Goal: Information Seeking & Learning: Learn about a topic

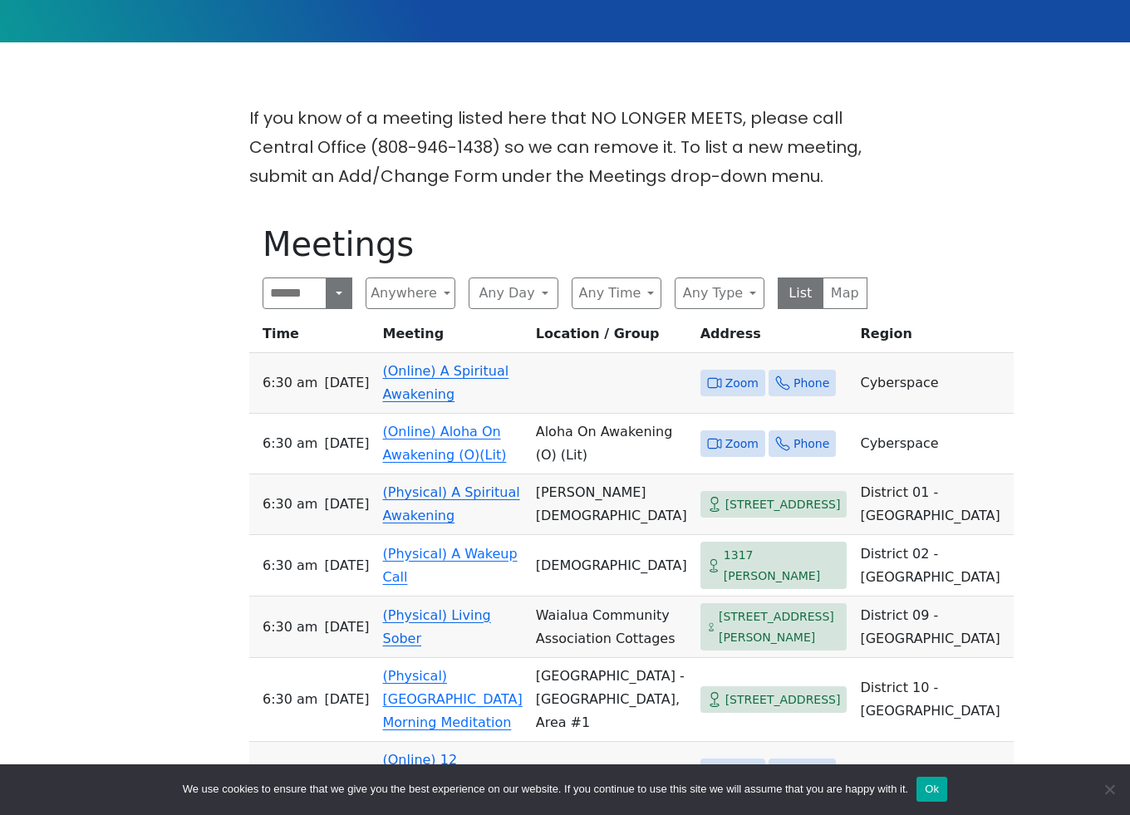
scroll to position [375, 0]
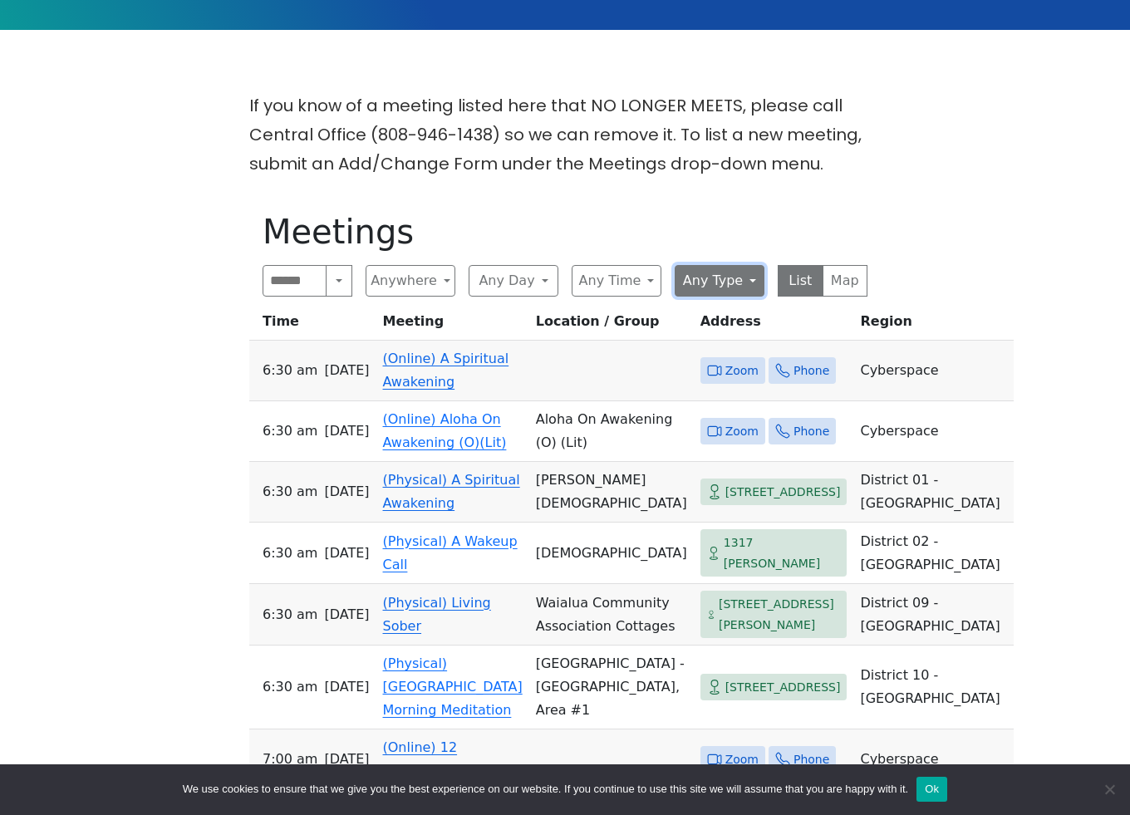
click at [733, 280] on button "Any Type" at bounding box center [720, 281] width 90 height 32
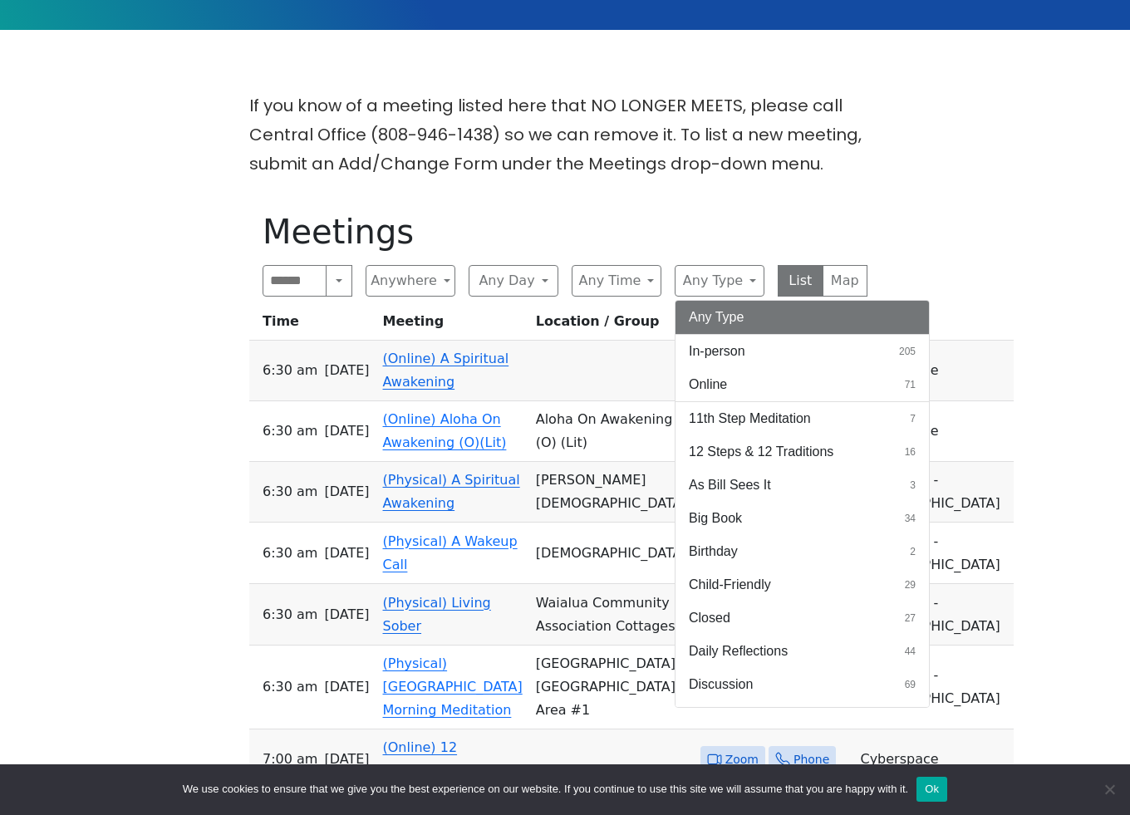
click at [729, 351] on span "In-person" at bounding box center [717, 351] width 56 height 20
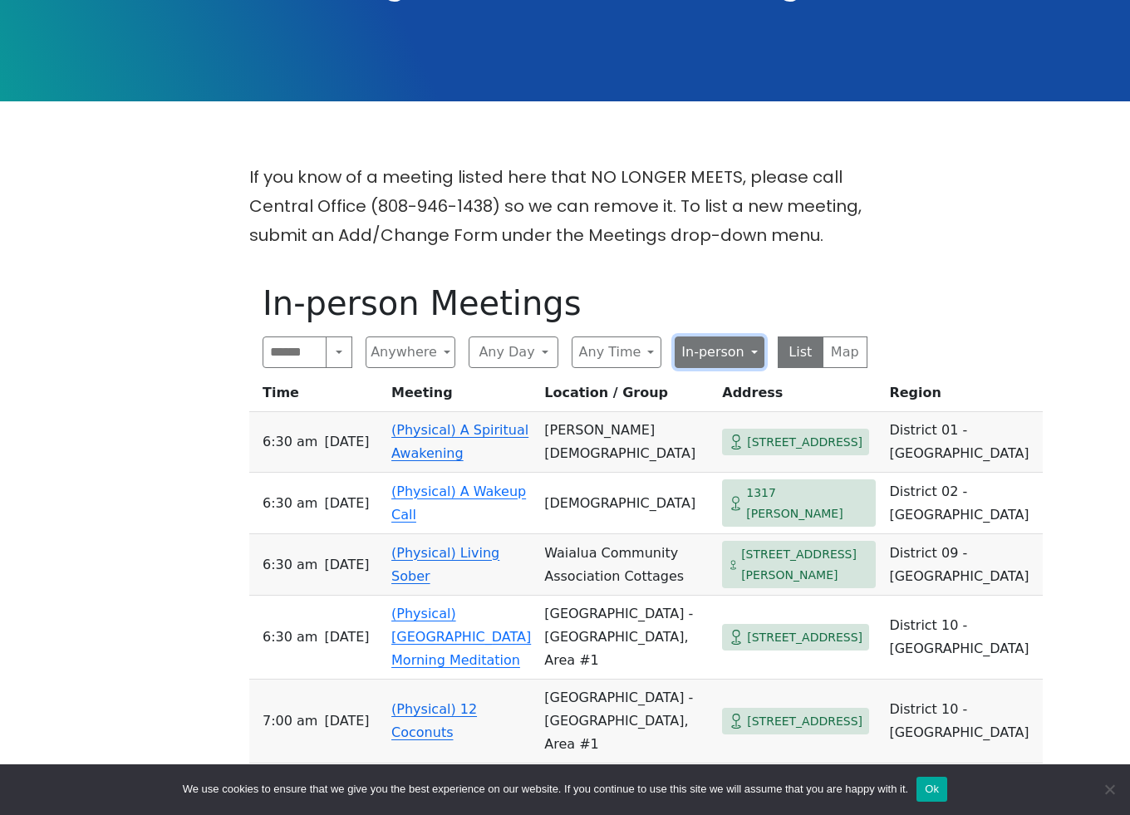
click at [729, 354] on button "In-person" at bounding box center [720, 352] width 90 height 32
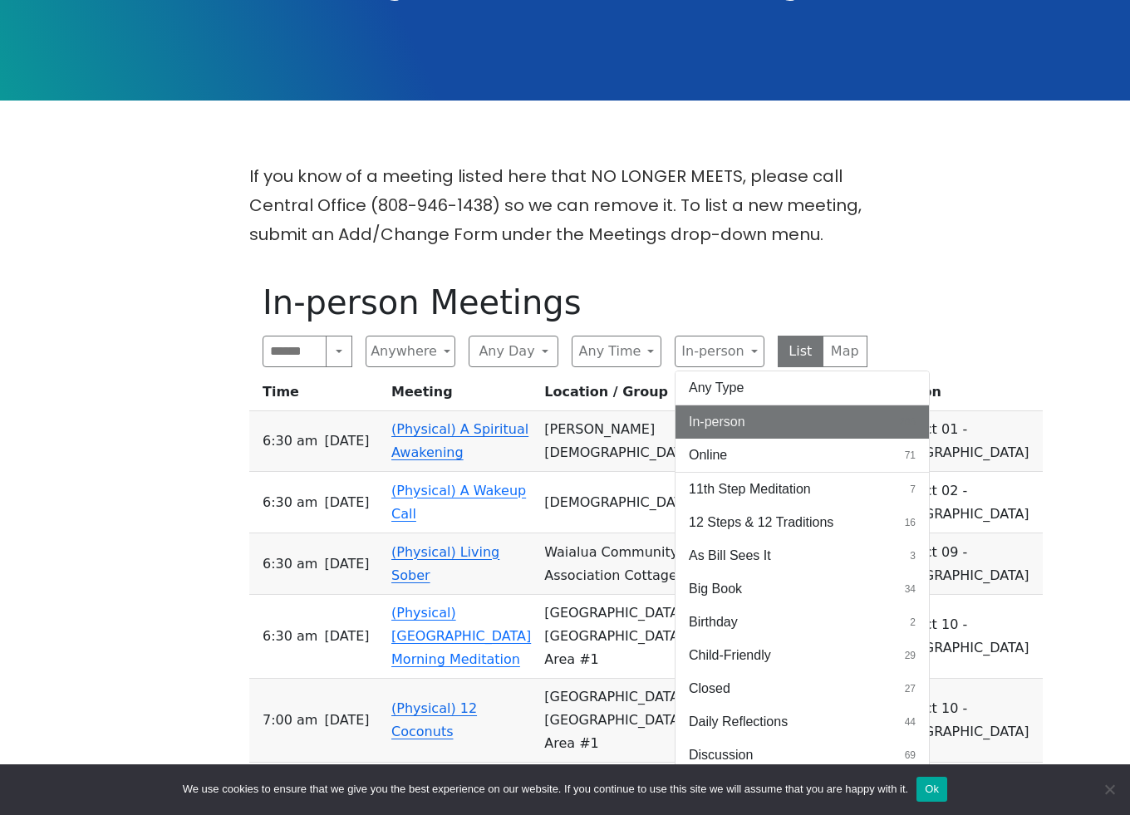
click at [711, 450] on span "Online" at bounding box center [708, 455] width 38 height 20
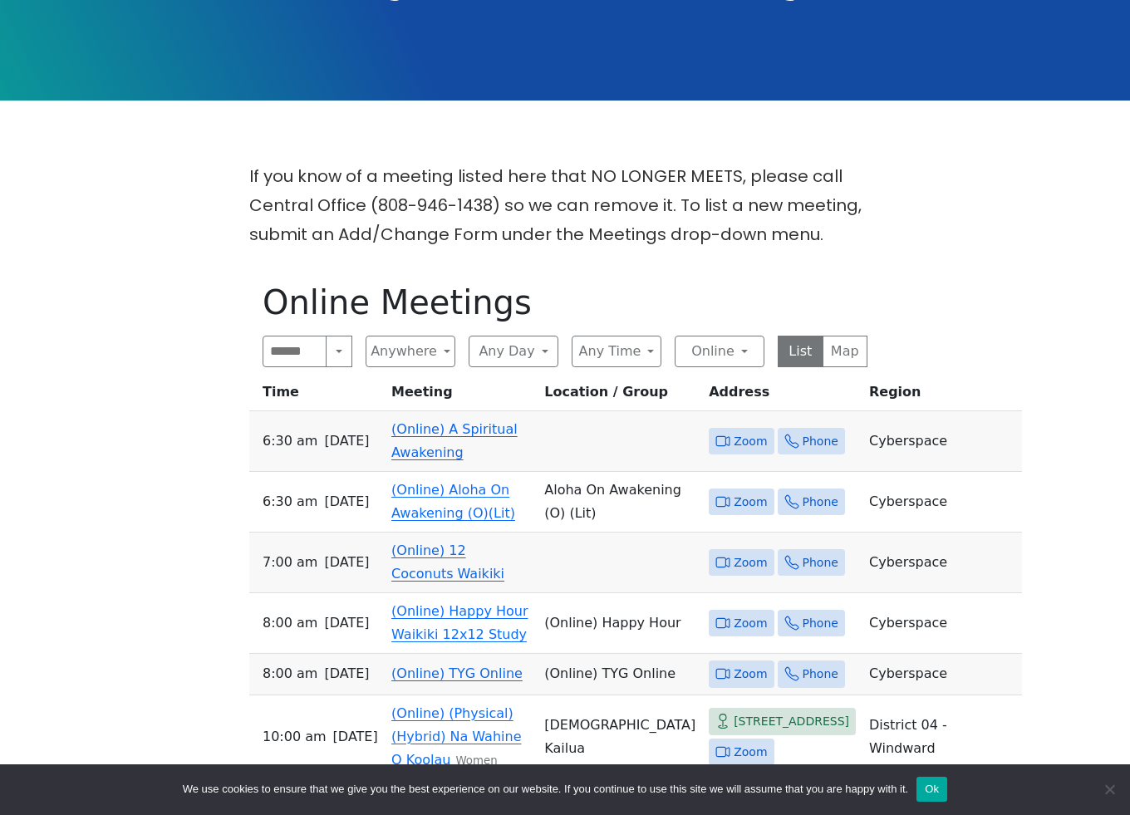
click at [426, 438] on link "(Online) A Spiritual Awakening" at bounding box center [454, 440] width 126 height 39
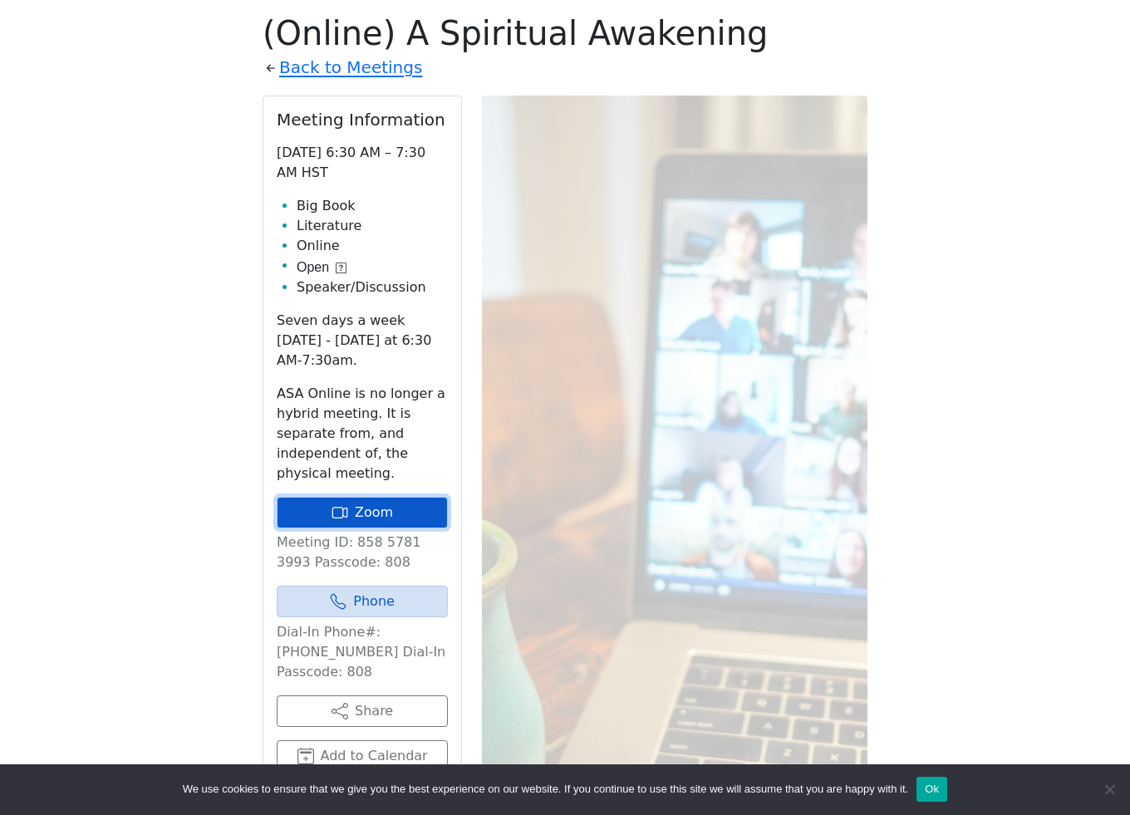
click at [366, 512] on link "Zoom" at bounding box center [362, 513] width 171 height 32
